Goal: Use online tool/utility: Utilize a website feature to perform a specific function

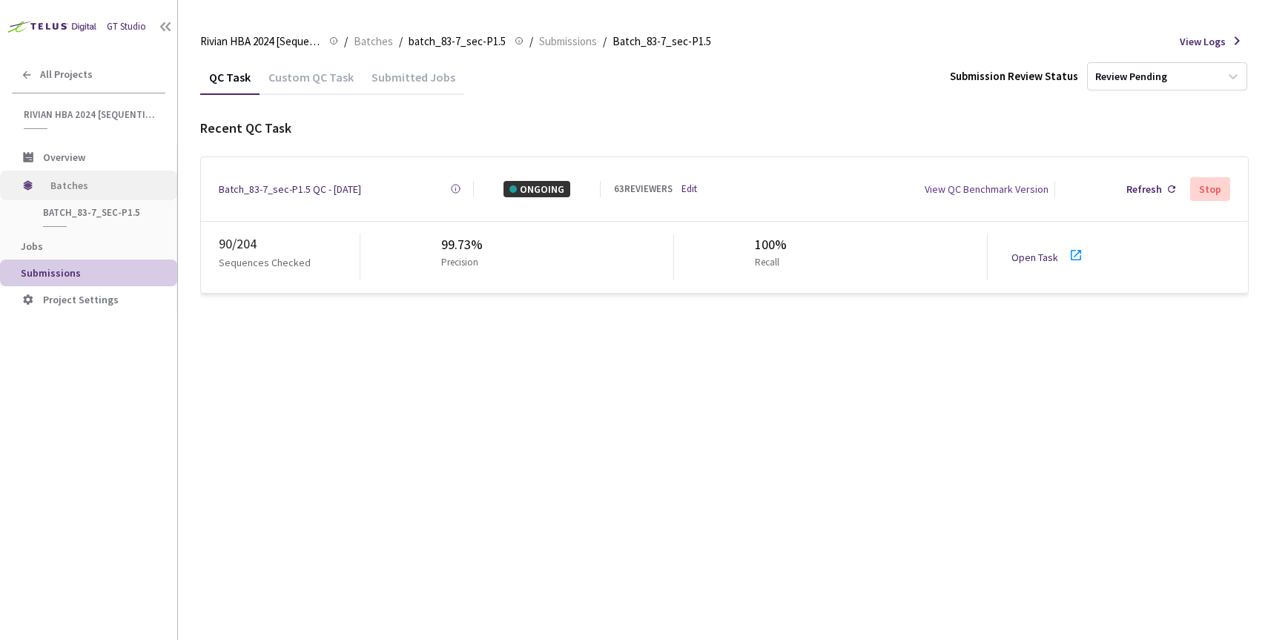
click at [72, 179] on span "Batches" at bounding box center [101, 186] width 102 height 30
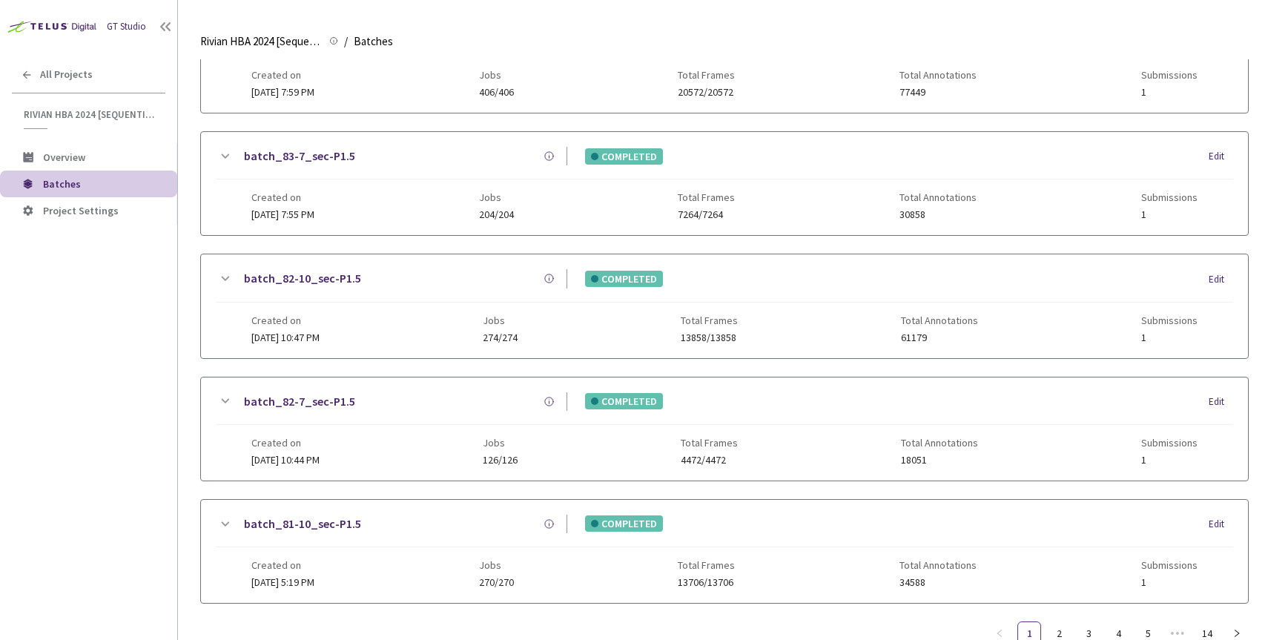
scroll to position [520, 0]
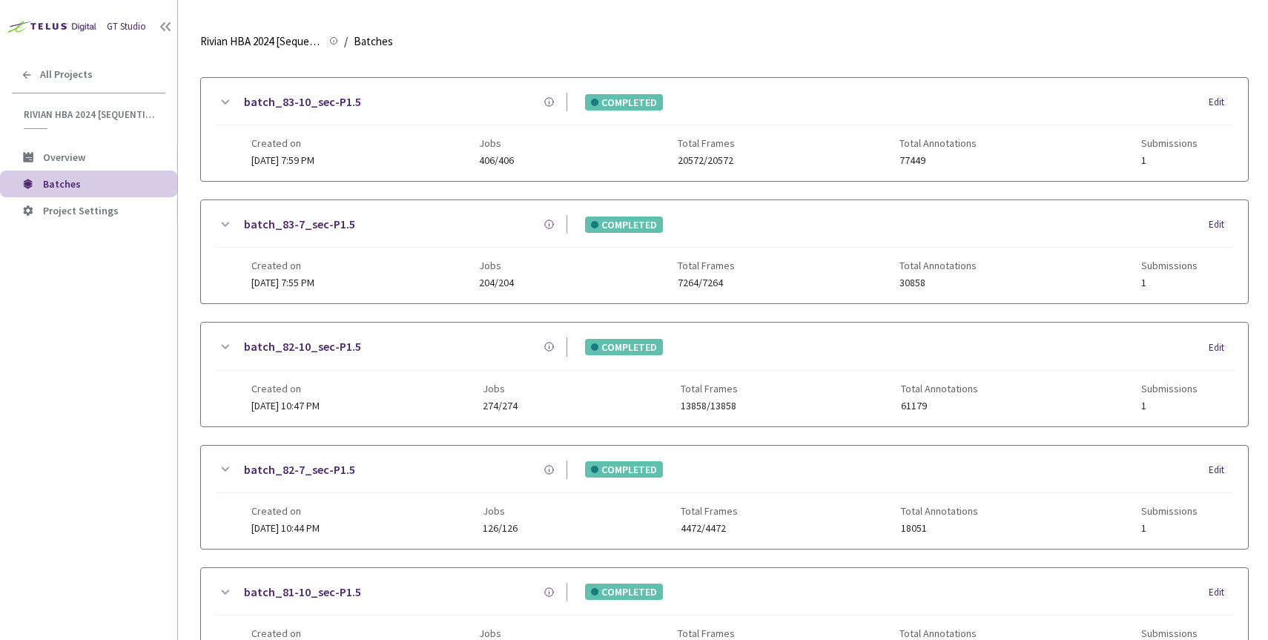
click at [311, 108] on link "batch_83-10_sec-P1.5" at bounding box center [302, 102] width 117 height 19
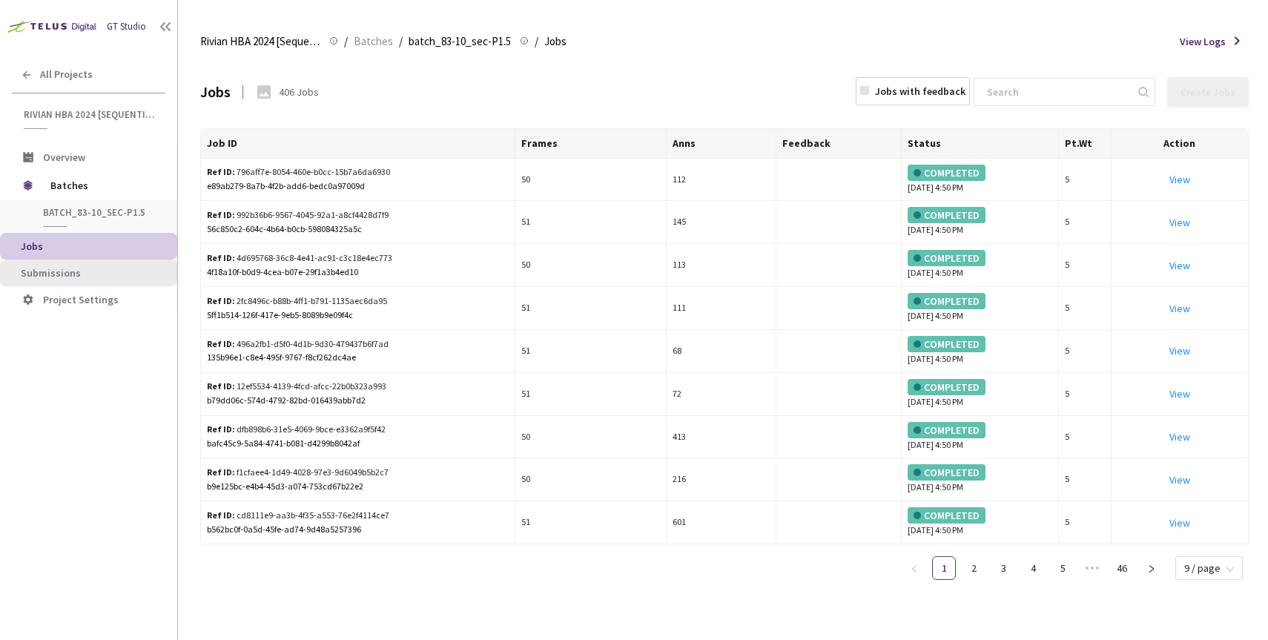
click at [90, 274] on span "Submissions" at bounding box center [93, 273] width 145 height 13
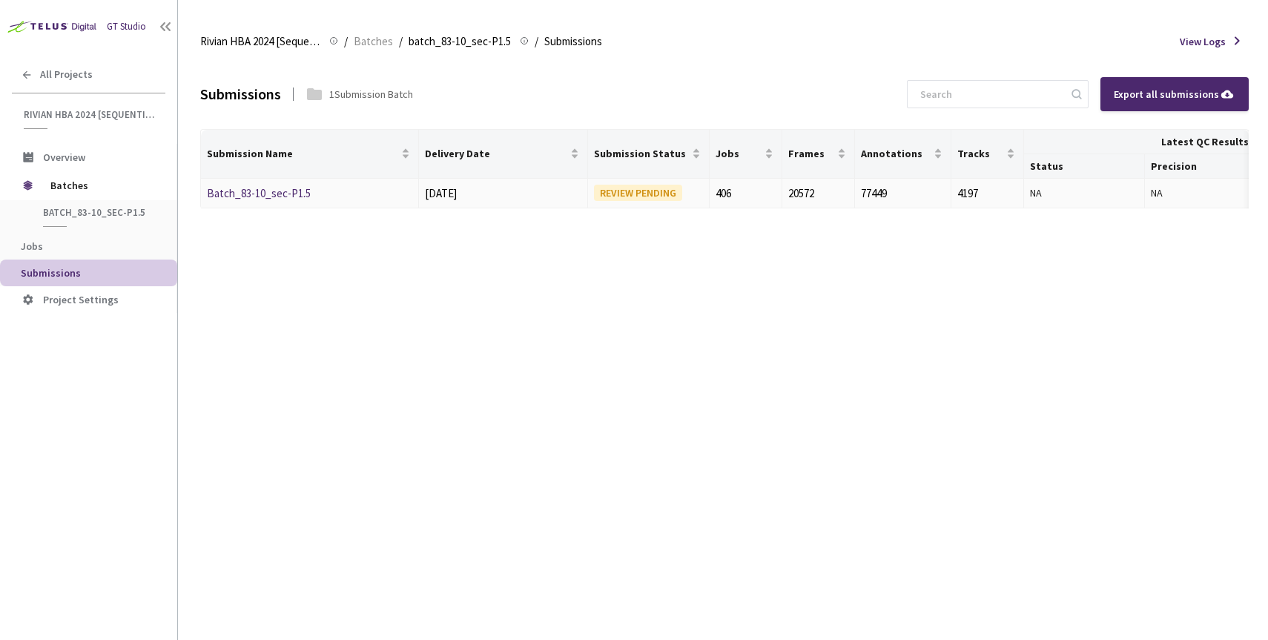
click at [262, 197] on link "Batch_83-10_sec-P1.5" at bounding box center [259, 193] width 104 height 14
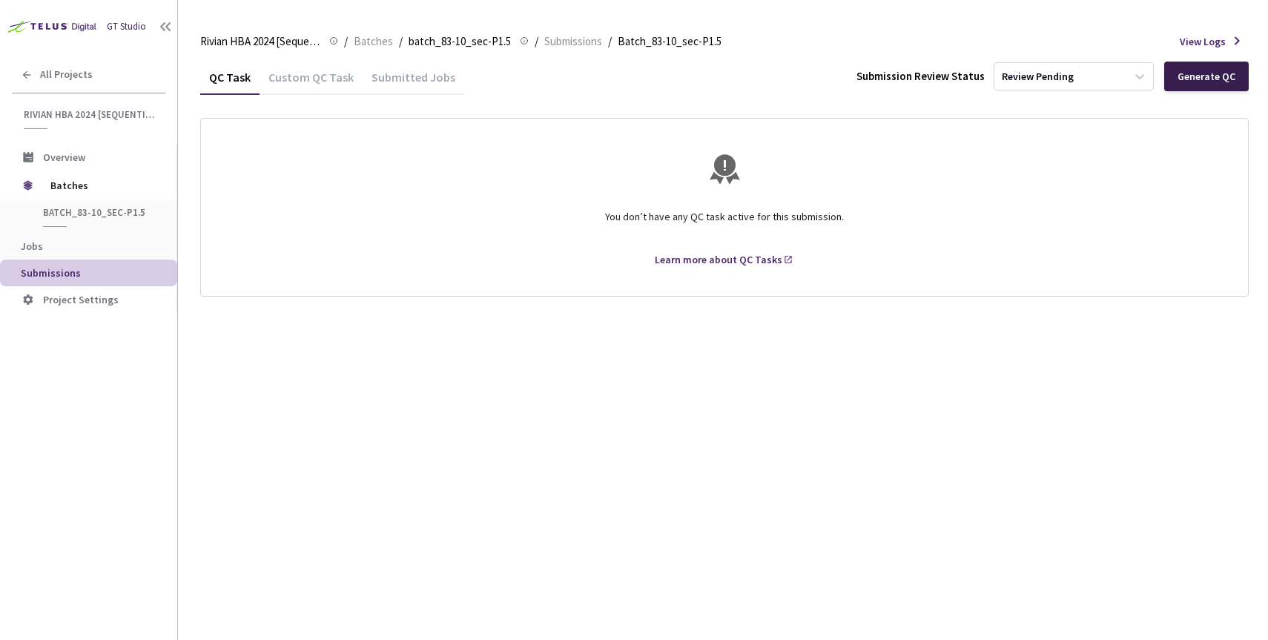
click at [1191, 85] on div "Generate QC" at bounding box center [1206, 77] width 85 height 30
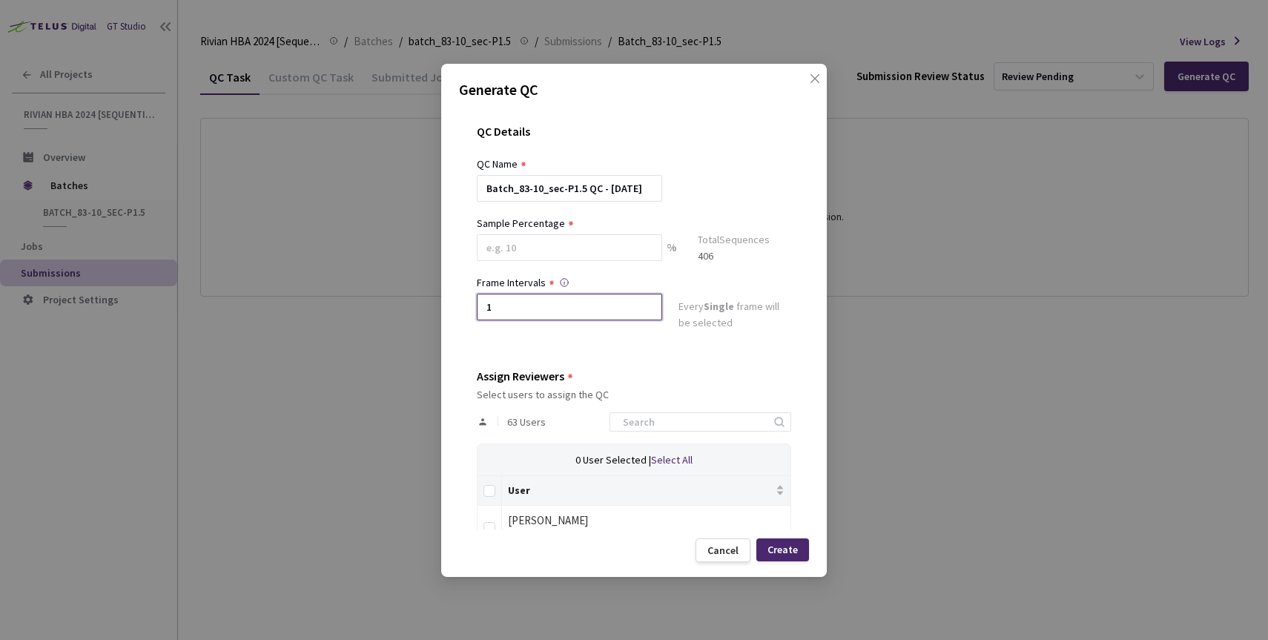
click at [543, 307] on input "1" at bounding box center [569, 307] width 185 height 27
type input "2"
click at [535, 246] on input at bounding box center [569, 247] width 185 height 27
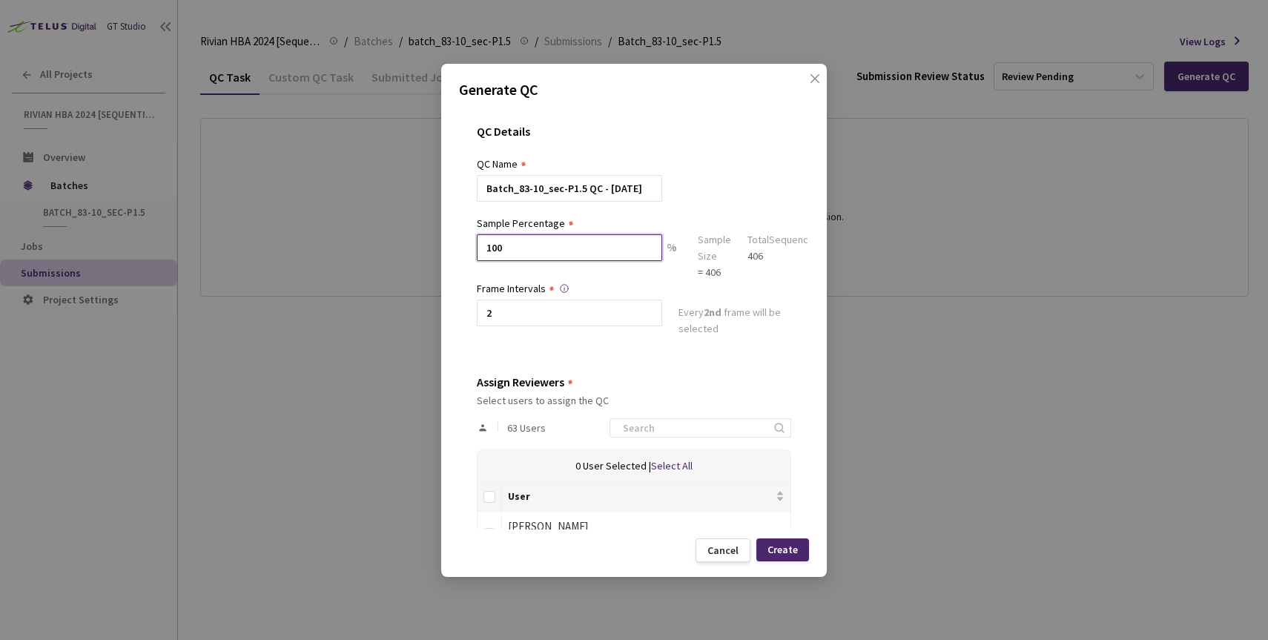
type input "100"
click at [578, 363] on div "QC Details QC Name Batch_83-10_sec-P1.5 QC - [DATE] Sample Percentage 100 % Sam…" at bounding box center [634, 318] width 350 height 423
click at [489, 497] on input "Select all" at bounding box center [489, 497] width 12 height 12
checkbox input "true"
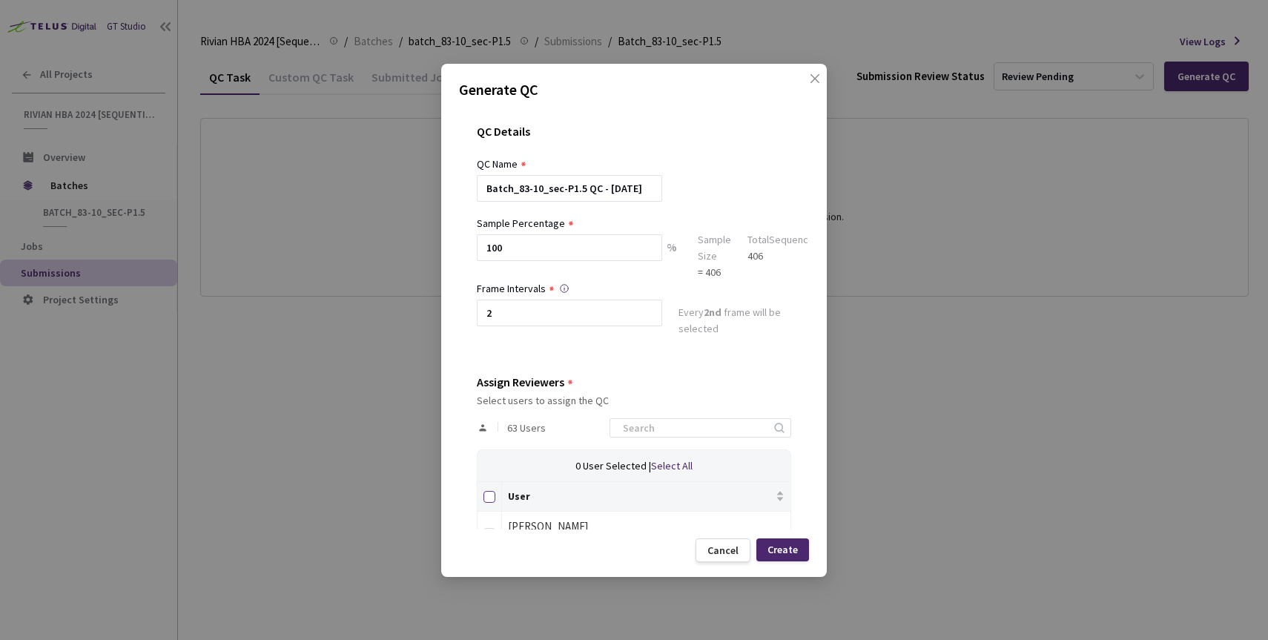
checkbox input "true"
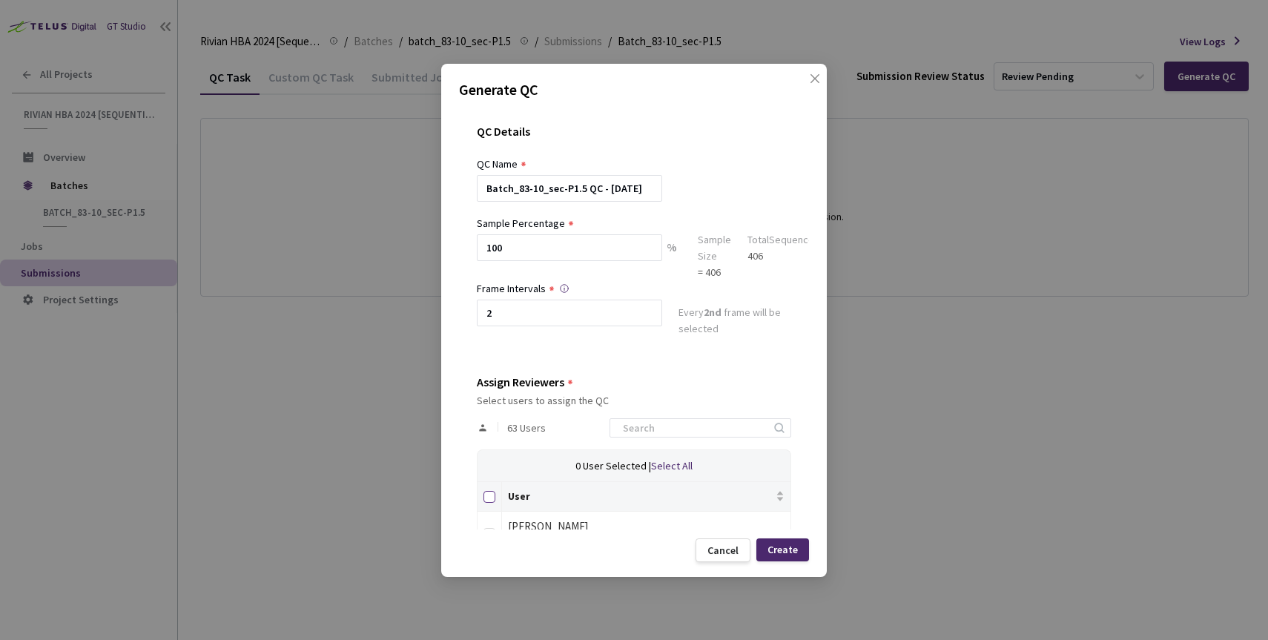
checkbox input "true"
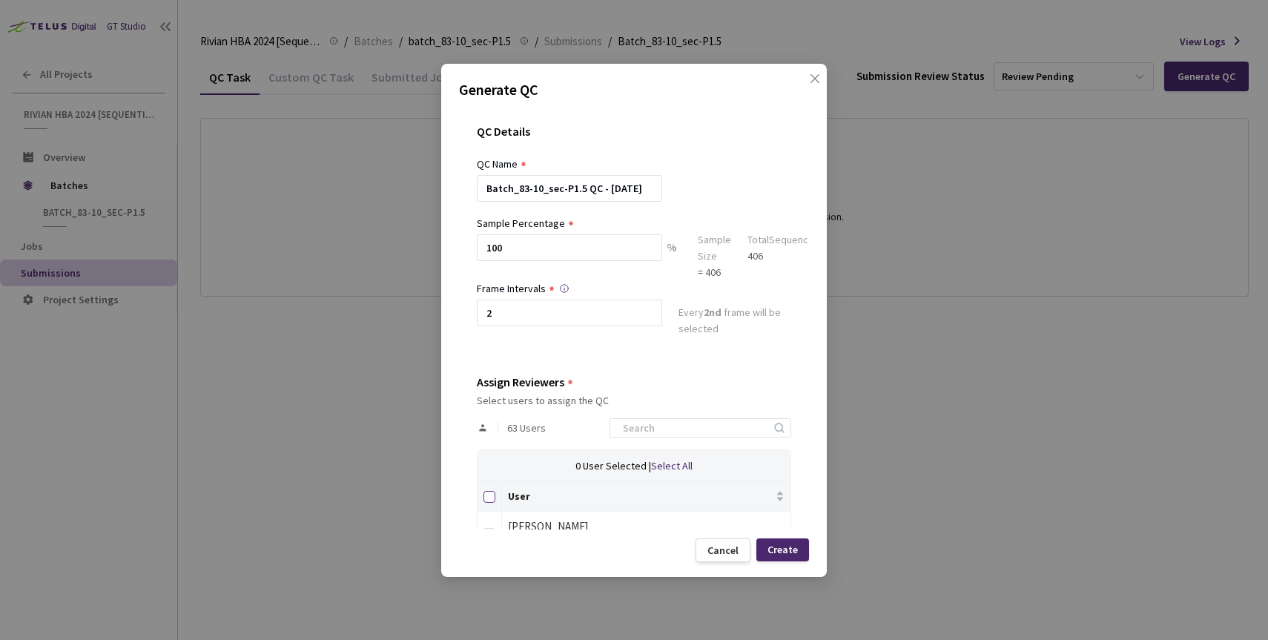
checkbox input "true"
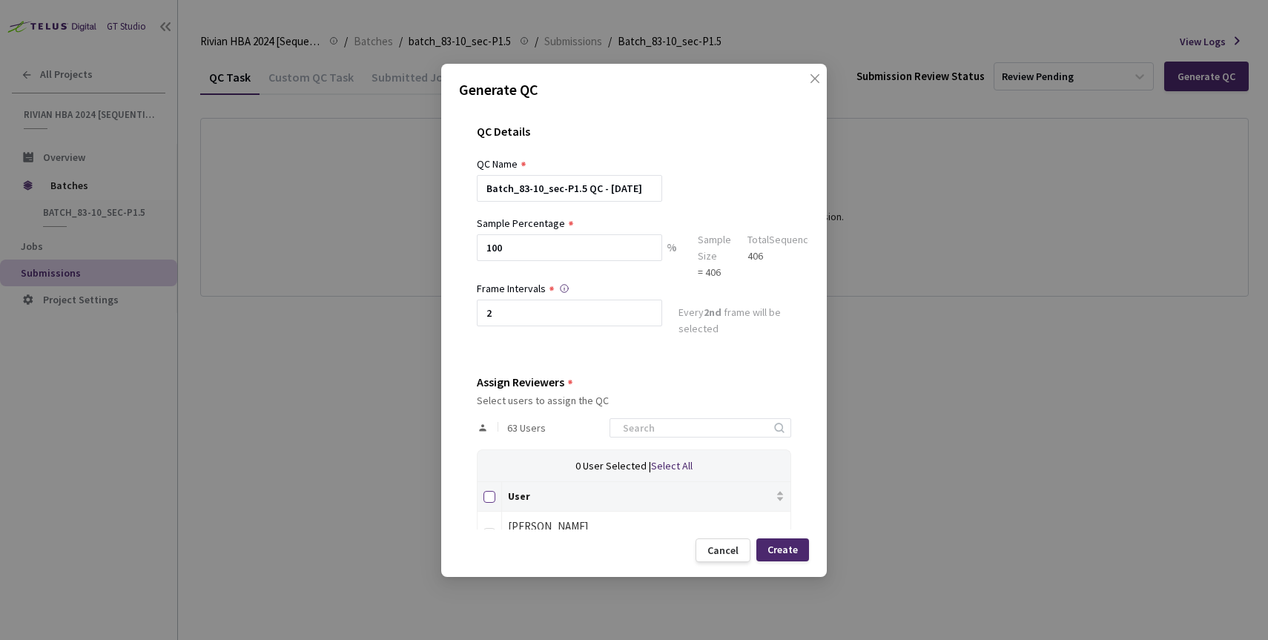
checkbox input "true"
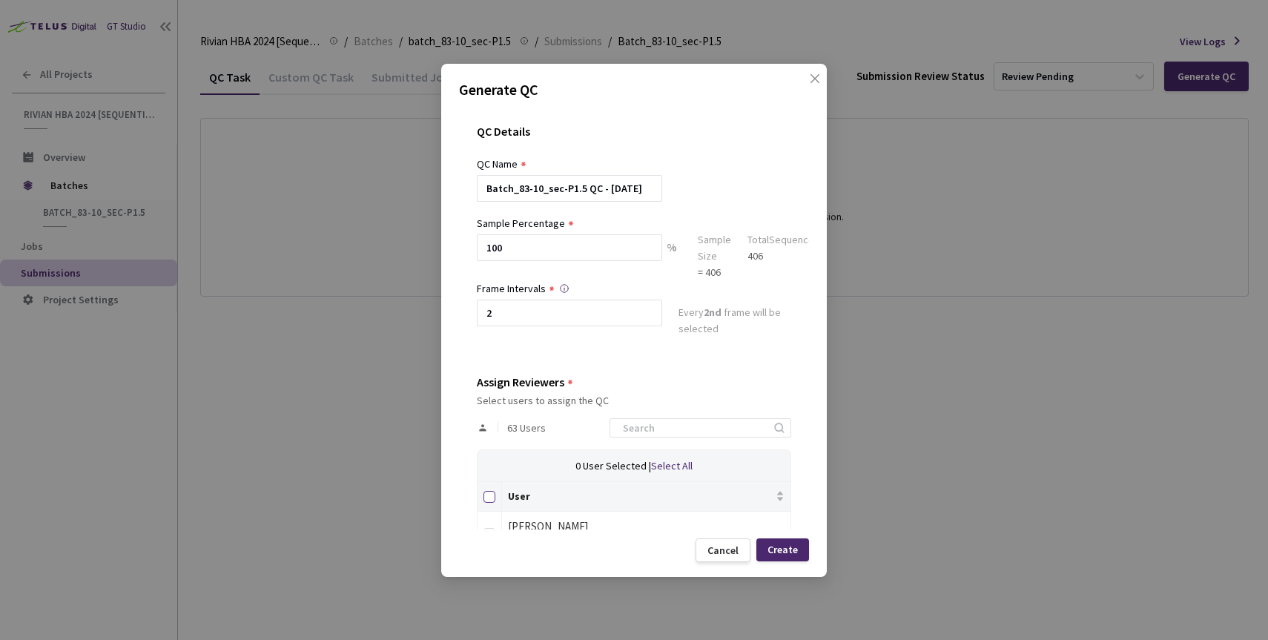
checkbox input "true"
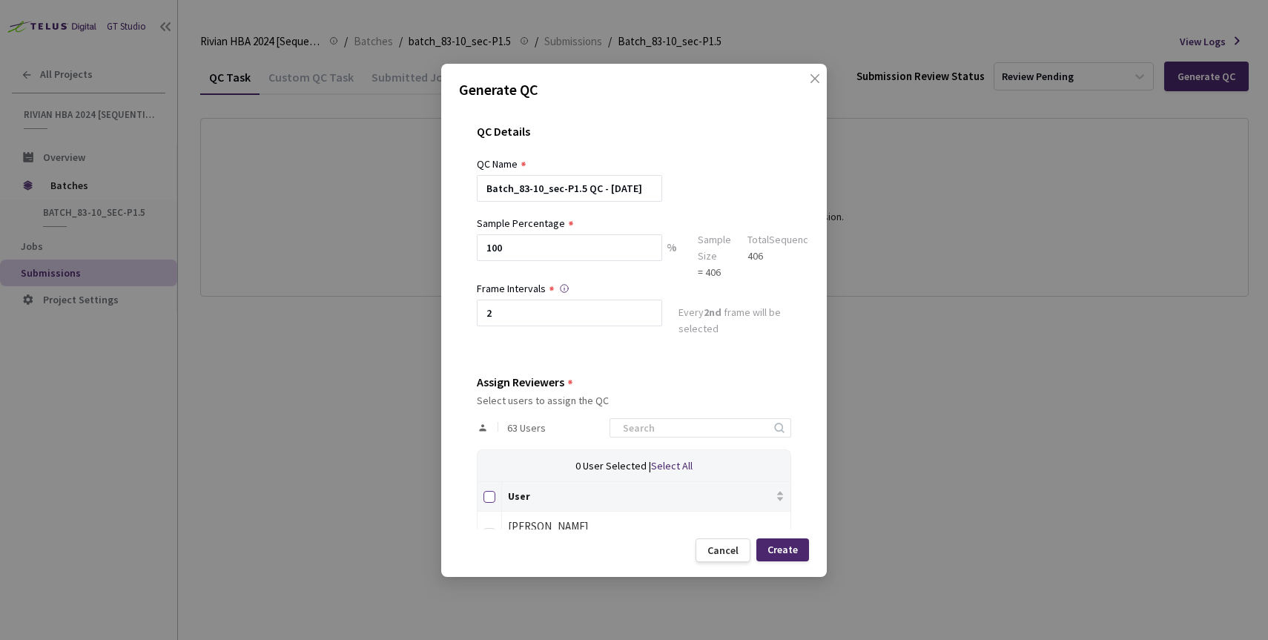
checkbox input "true"
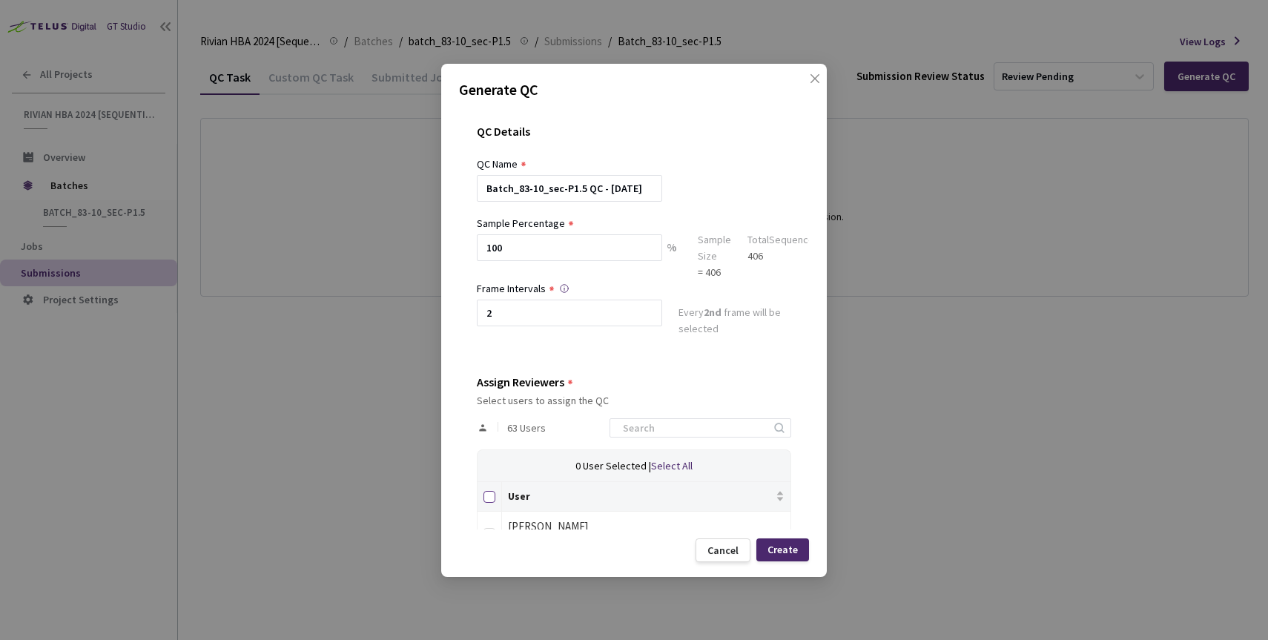
checkbox input "true"
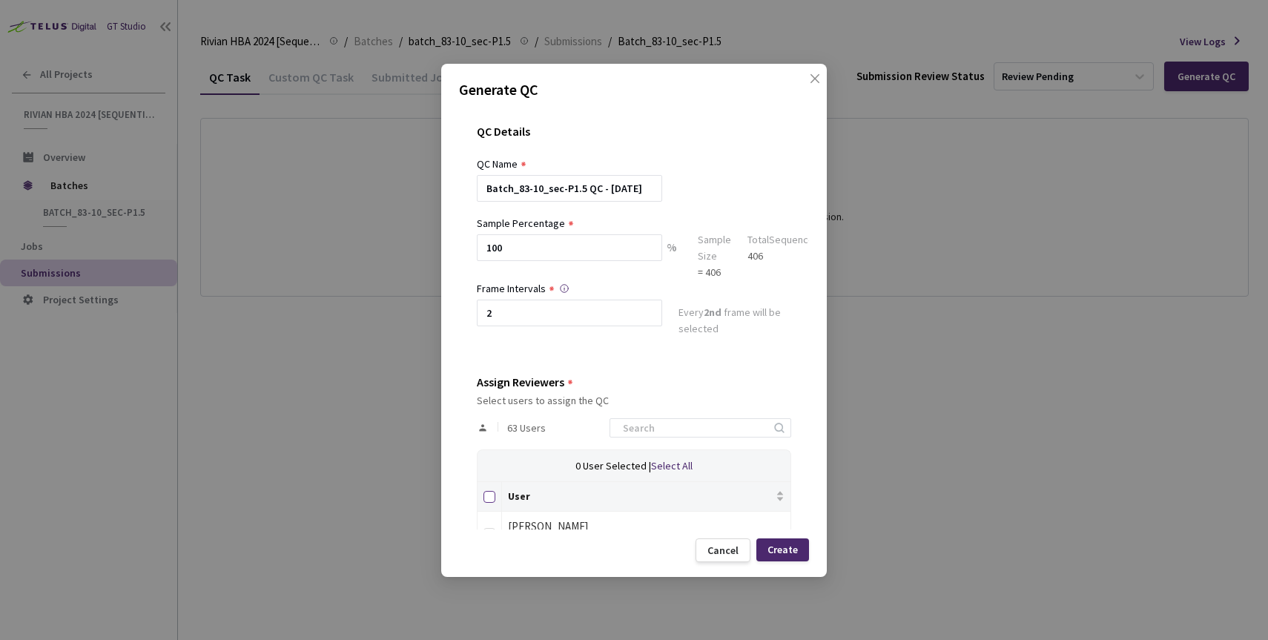
checkbox input "true"
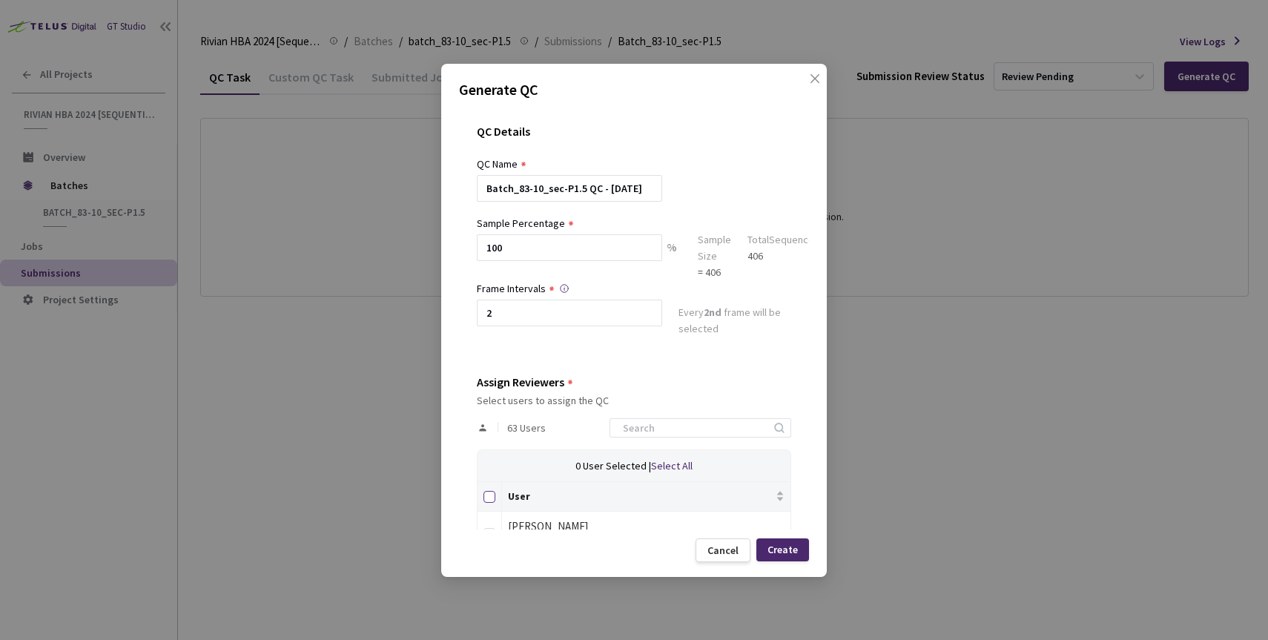
checkbox input "true"
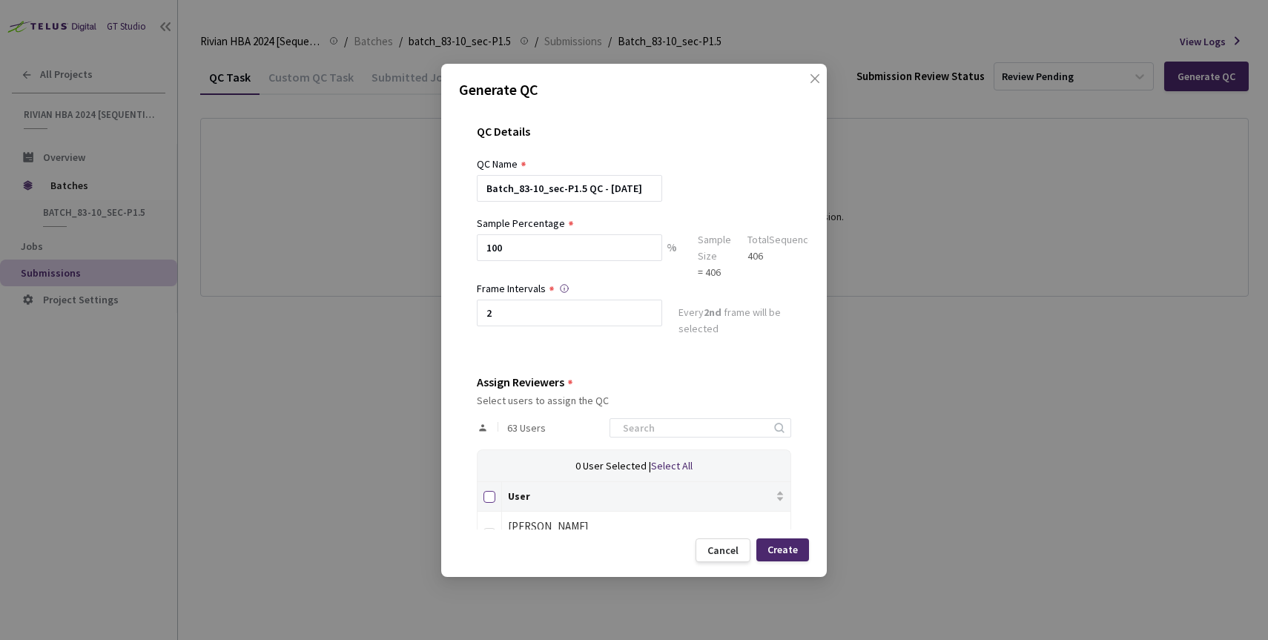
checkbox input "true"
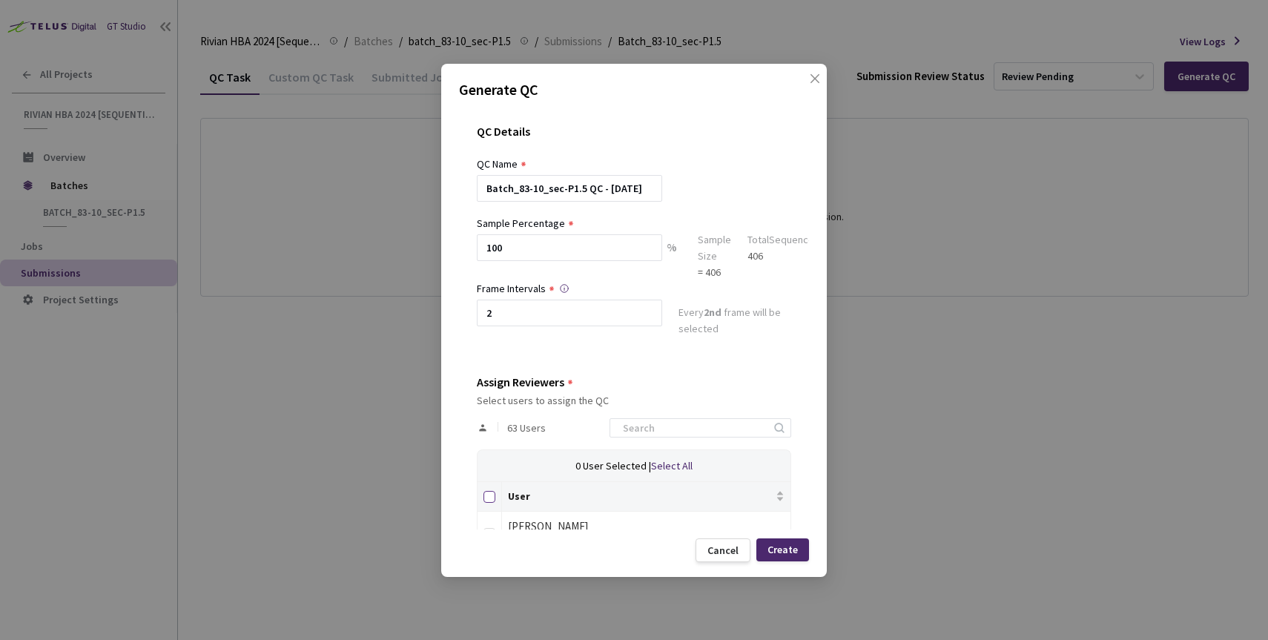
checkbox input "true"
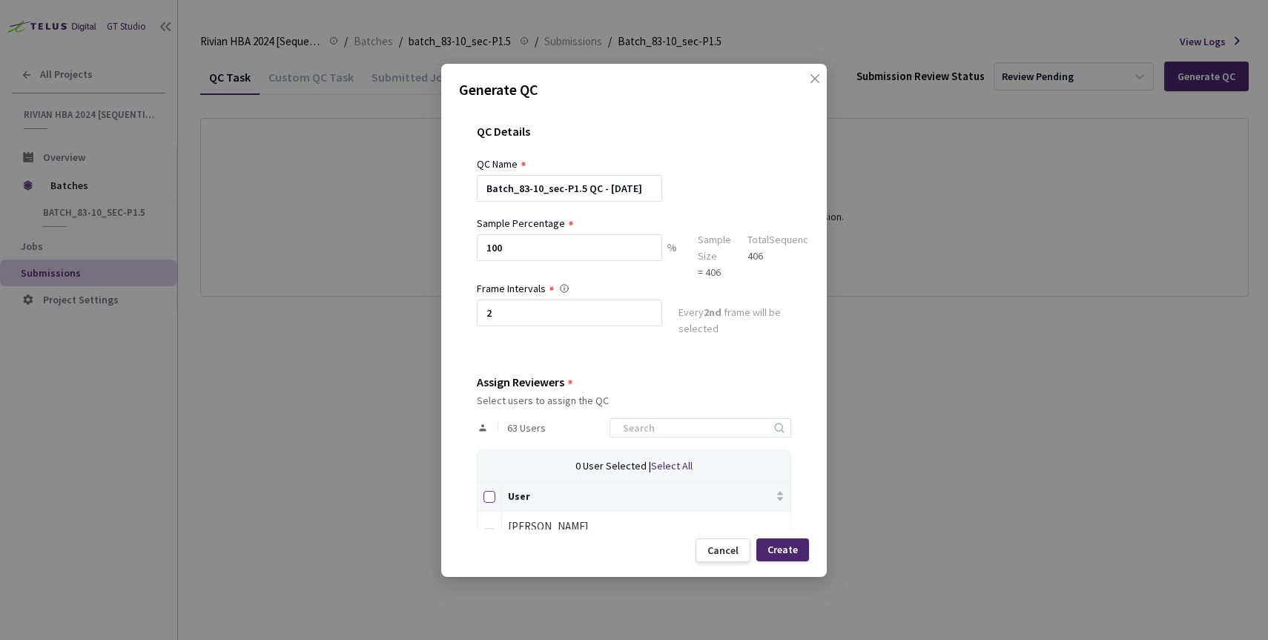
checkbox input "true"
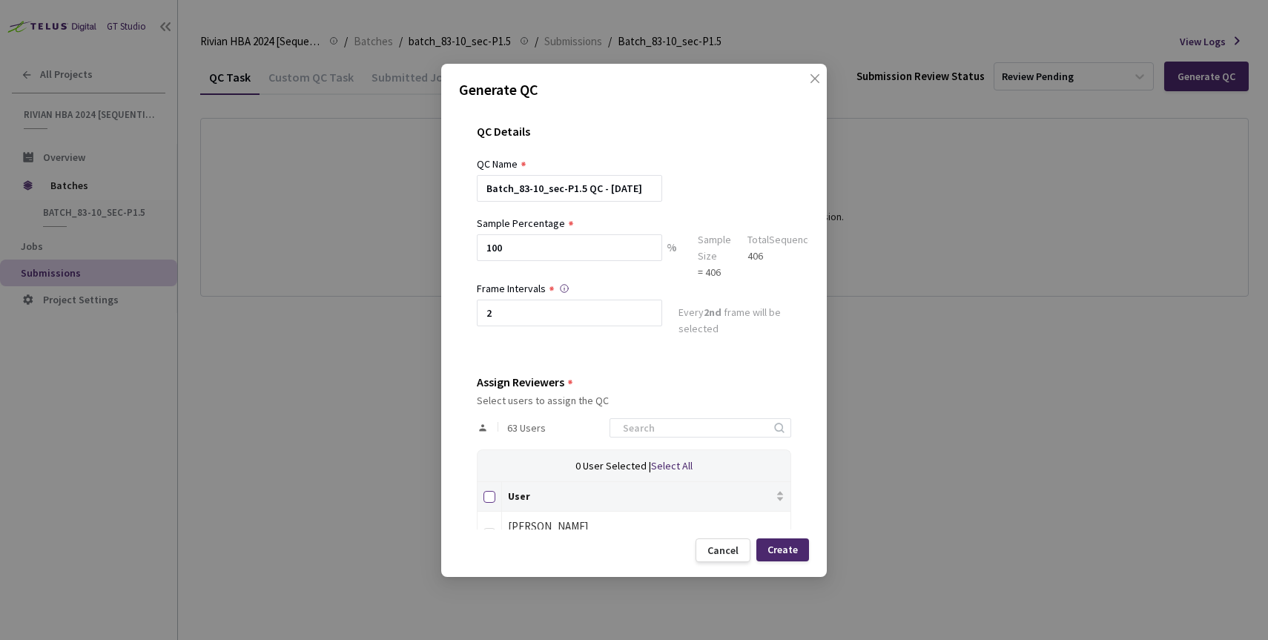
checkbox input "true"
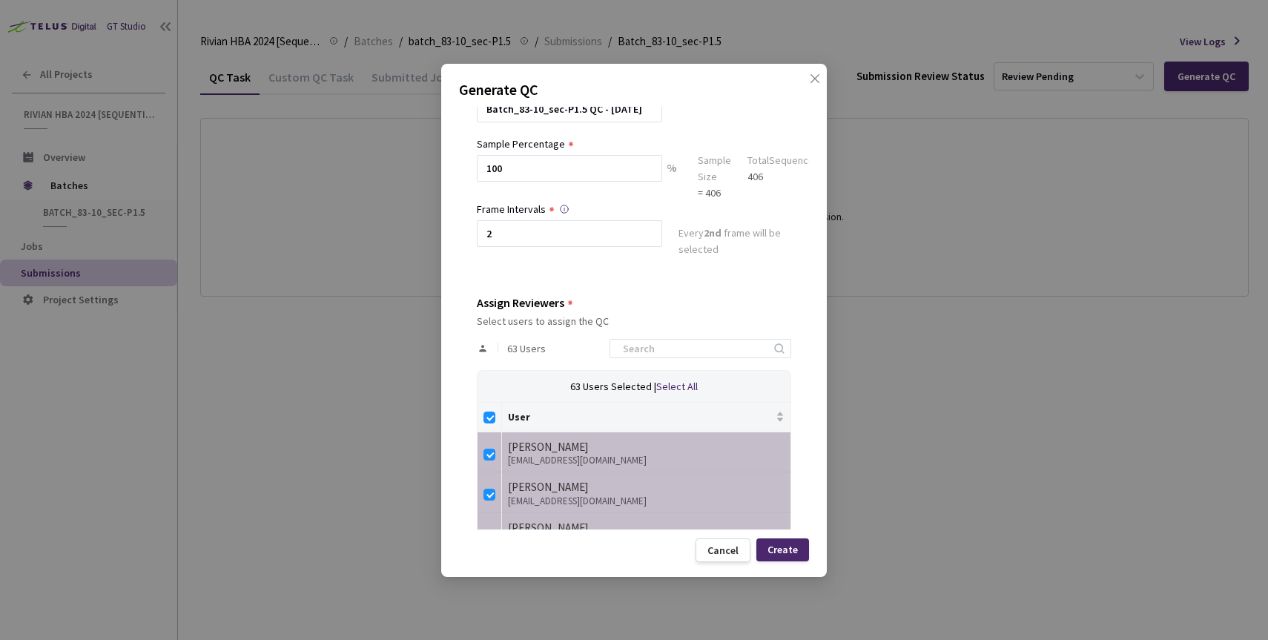
scroll to position [125, 0]
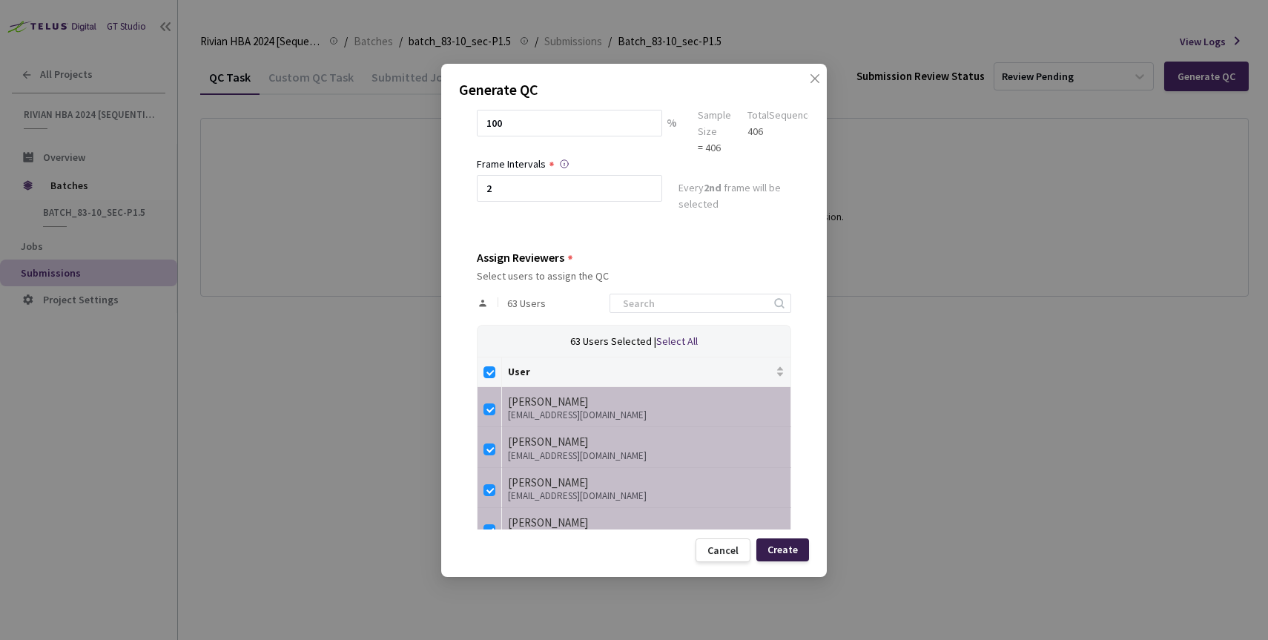
click at [788, 543] on div "Create" at bounding box center [782, 549] width 30 height 12
